Goal: Information Seeking & Learning: Understand process/instructions

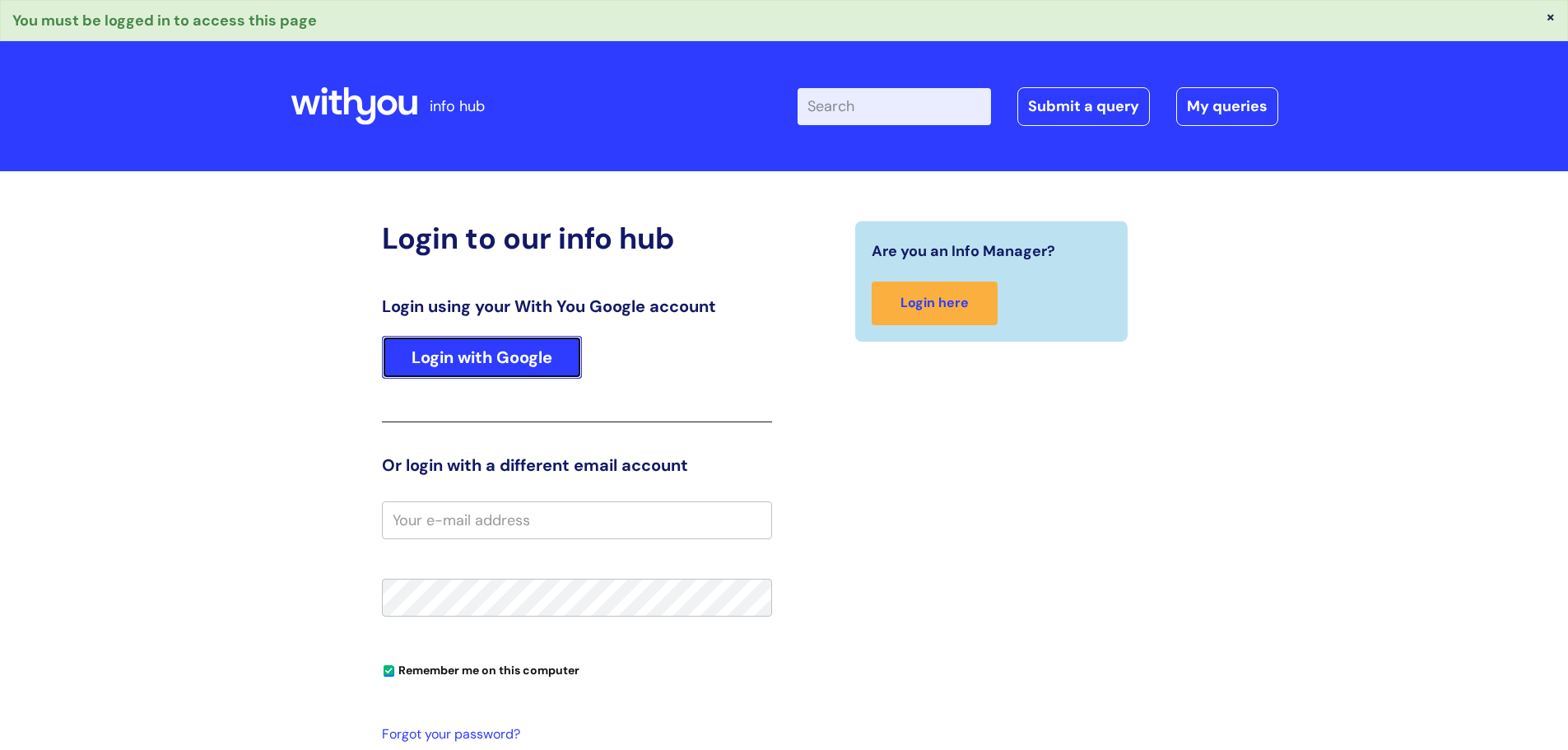
drag, startPoint x: 468, startPoint y: 351, endPoint x: 458, endPoint y: 356, distance: 11.2
click at [458, 356] on link "Login with Google" at bounding box center [482, 357] width 200 height 43
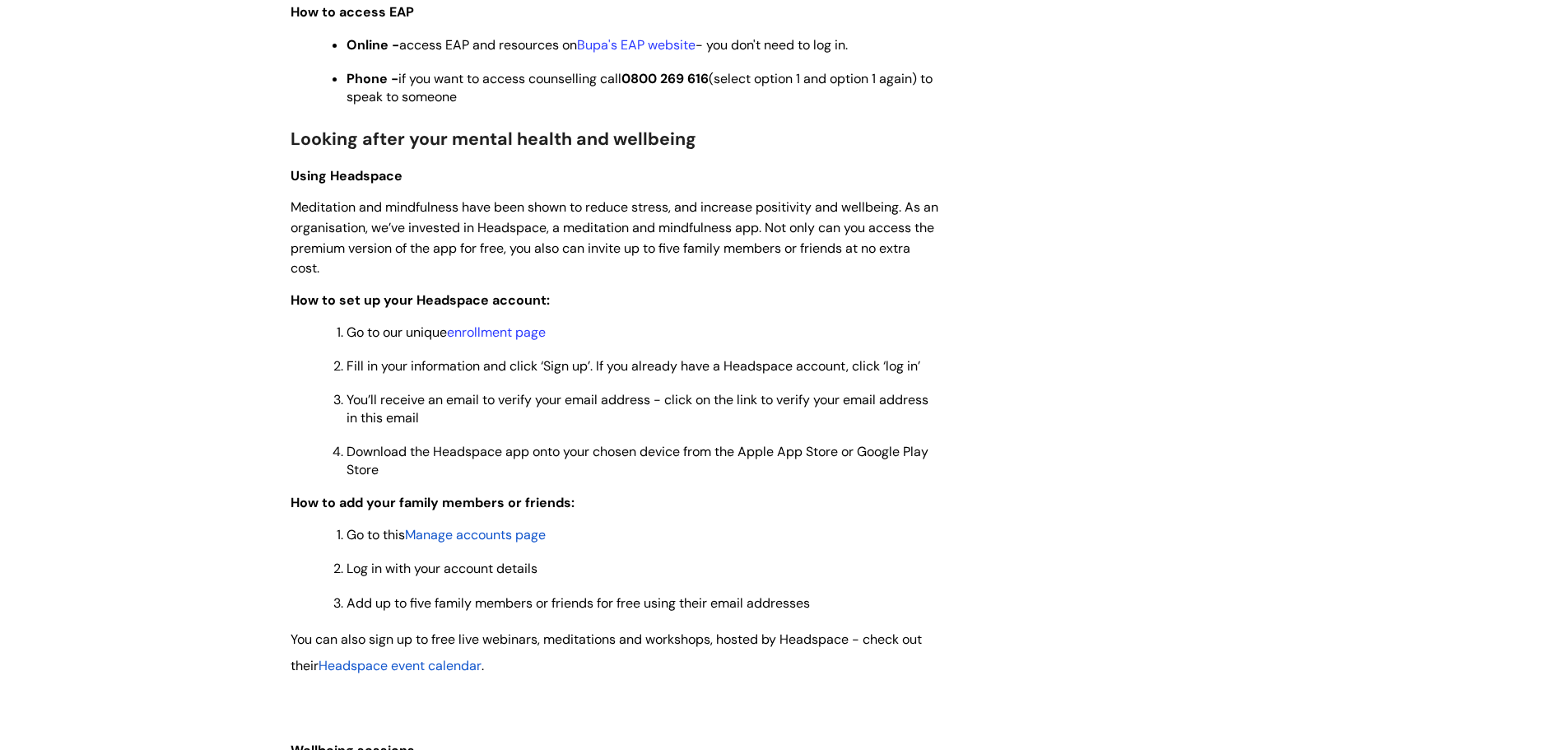
scroll to position [1183, 0]
click at [495, 328] on link "enrollment page" at bounding box center [496, 330] width 99 height 17
